Goal: Information Seeking & Learning: Learn about a topic

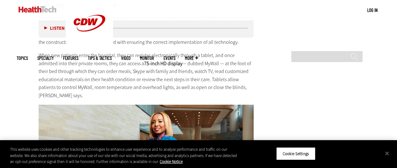
scroll to position [1173, 0]
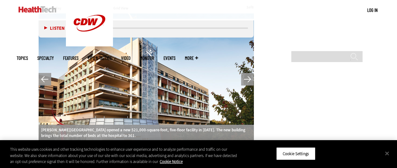
scroll to position [954, 0]
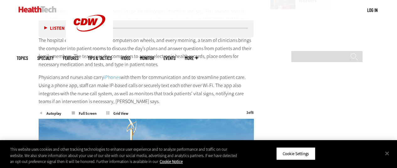
scroll to position [836, 0]
